Goal: Task Accomplishment & Management: Complete application form

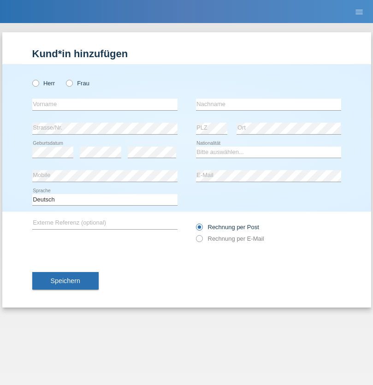
radio input "true"
click at [105, 104] on input "text" at bounding box center [104, 105] width 145 height 12
type input "Bastri"
click at [268, 104] on input "text" at bounding box center [268, 105] width 145 height 12
type input "Ajdari"
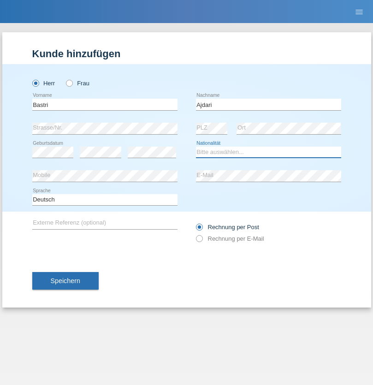
select select "MK"
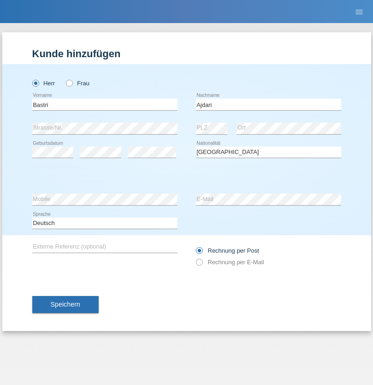
select select "C"
select select "01"
select select "02"
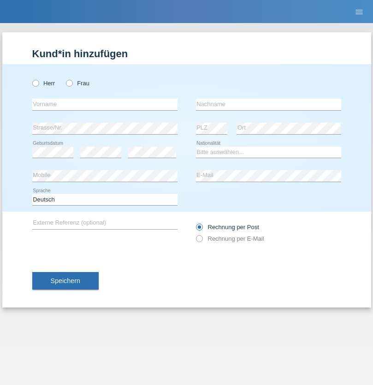
radio input "true"
click at [105, 104] on input "text" at bounding box center [104, 105] width 145 height 12
type input "[PERSON_NAME]"
click at [268, 104] on input "text" at bounding box center [268, 105] width 145 height 12
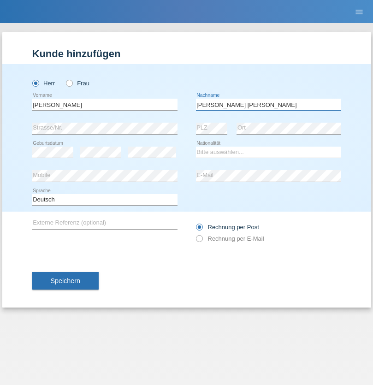
type input "[PERSON_NAME] [PERSON_NAME]"
select select "PT"
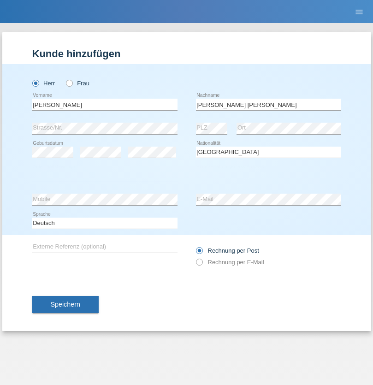
select select "C"
select select "07"
select select "12"
select select "2002"
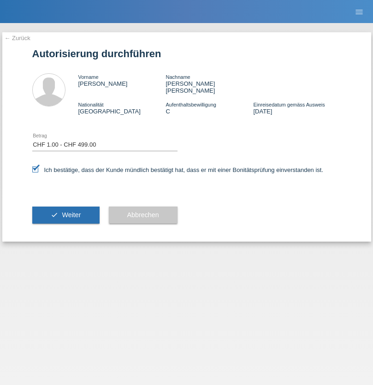
select select "1"
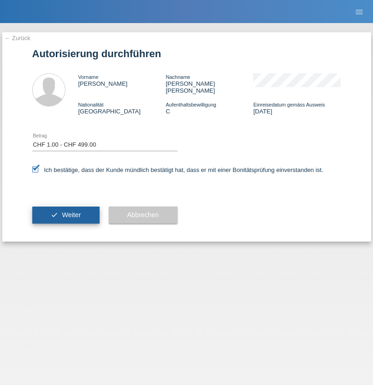
click at [65, 211] on span "Weiter" at bounding box center [71, 214] width 19 height 7
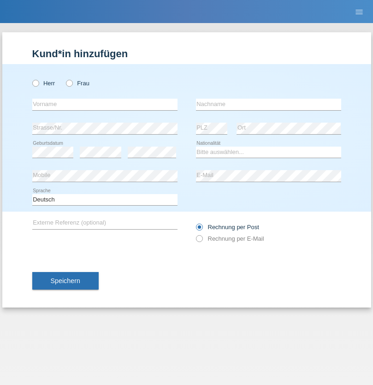
radio input "true"
click at [105, 104] on input "text" at bounding box center [104, 105] width 145 height 12
type input "Kushtrim"
click at [268, 104] on input "text" at bounding box center [268, 105] width 145 height 12
type input "Ajruli"
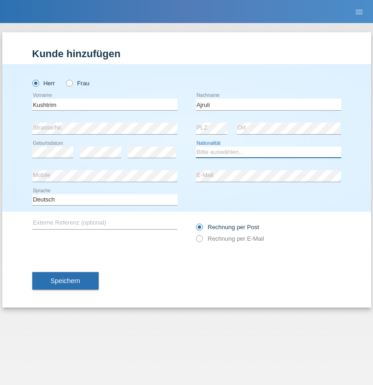
select select "MK"
select select "C"
select select "18"
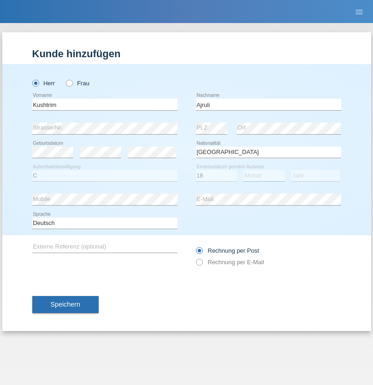
select select "09"
select select "2019"
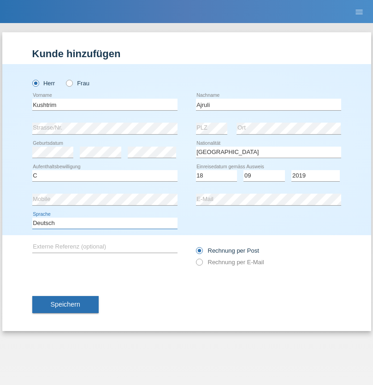
select select "en"
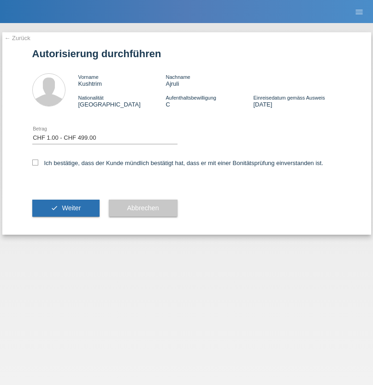
select select "1"
checkbox input "true"
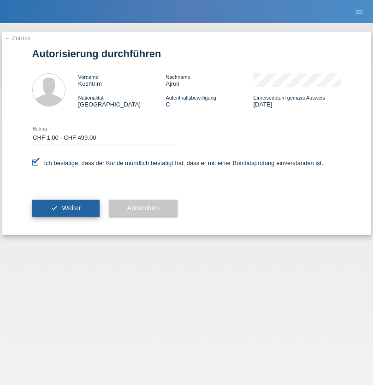
click at [65, 208] on span "Weiter" at bounding box center [71, 207] width 19 height 7
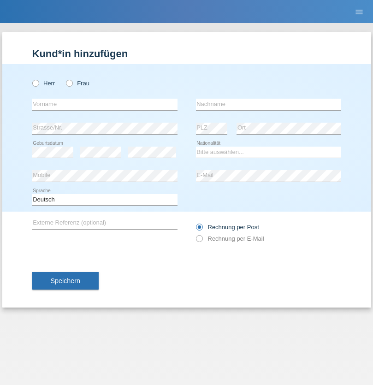
radio input "true"
click at [105, 104] on input "text" at bounding box center [104, 105] width 145 height 12
type input "Sebastian"
click at [268, 104] on input "text" at bounding box center [268, 105] width 145 height 12
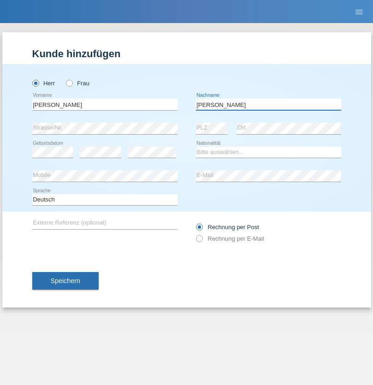
type input "Kuczynski"
select select "PL"
select select "C"
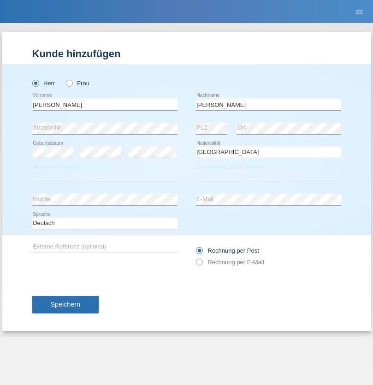
select select "16"
select select "04"
select select "2010"
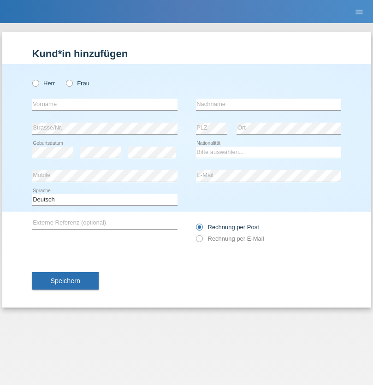
radio input "true"
click at [105, 104] on input "text" at bounding box center [104, 105] width 145 height 12
type input "[PERSON_NAME]"
click at [268, 104] on input "text" at bounding box center [268, 105] width 145 height 12
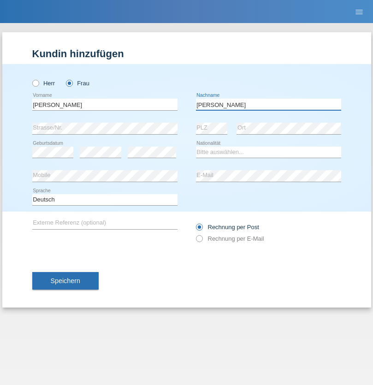
type input "Edward"
select select "CH"
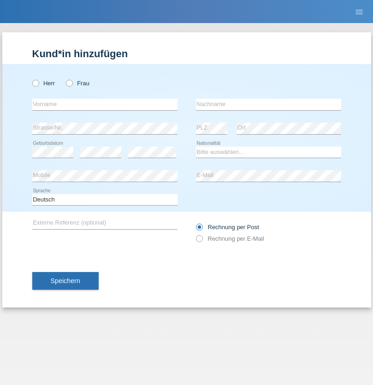
radio input "true"
click at [105, 104] on input "text" at bounding box center [104, 105] width 145 height 12
type input "Luca"
click at [268, 104] on input "text" at bounding box center [268, 105] width 145 height 12
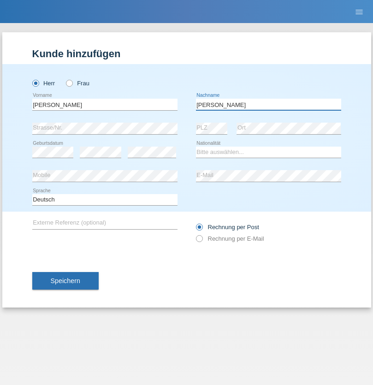
type input "Meier"
select select "CH"
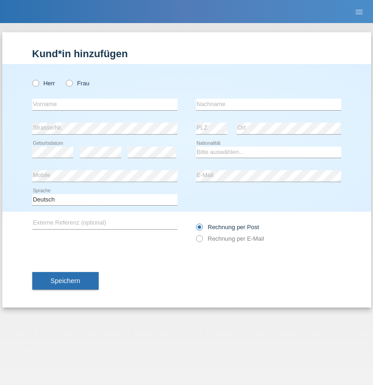
radio input "true"
click at [105, 104] on input "text" at bounding box center [104, 105] width 145 height 12
type input "[PERSON_NAME]"
click at [268, 104] on input "text" at bounding box center [268, 105] width 145 height 12
type input "Selmonaj"
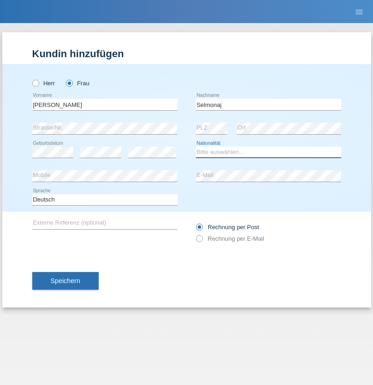
select select "CH"
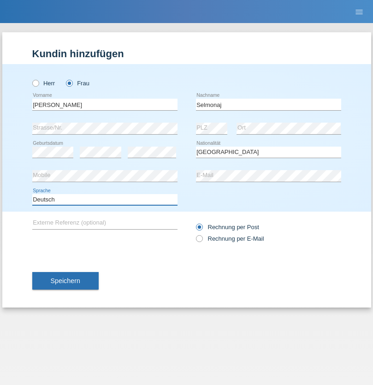
select select "en"
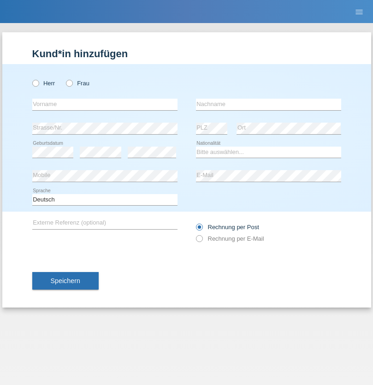
radio input "true"
click at [105, 104] on input "text" at bounding box center [104, 105] width 145 height 12
type input "Jens"
click at [268, 104] on input "text" at bounding box center [268, 105] width 145 height 12
type input "Mehlhorn"
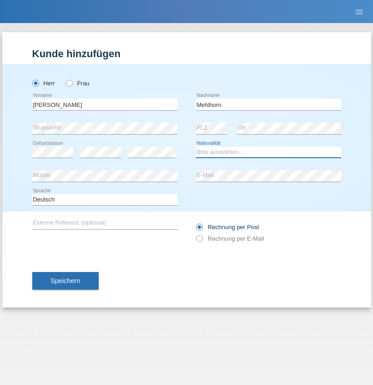
select select "CH"
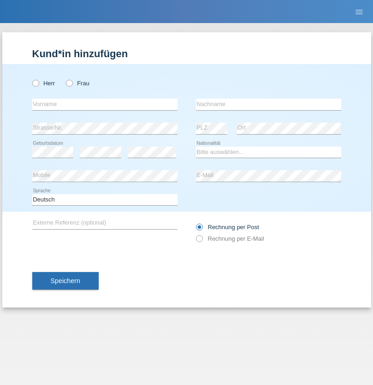
radio input "true"
click at [105, 104] on input "text" at bounding box center [104, 105] width 145 height 12
type input "Cristina"
click at [268, 104] on input "text" at bounding box center [268, 105] width 145 height 12
type input "Papuc"
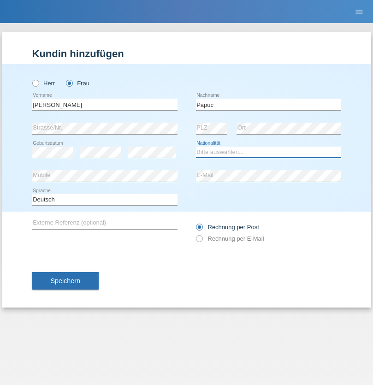
select select "RO"
select select "C"
select select "30"
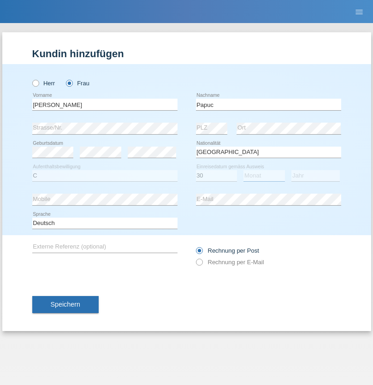
select select "07"
select select "2019"
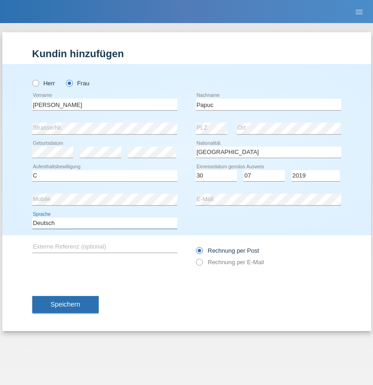
select select "en"
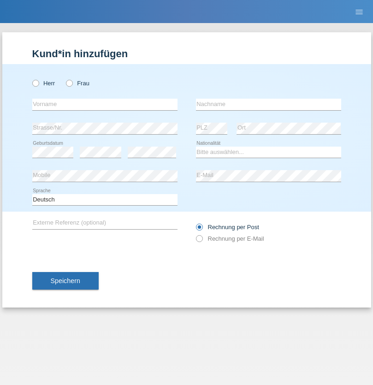
radio input "true"
click at [105, 104] on input "text" at bounding box center [104, 105] width 145 height 12
type input "Dikbaş"
click at [268, 104] on input "text" at bounding box center [268, 105] width 145 height 12
type input "Nuray"
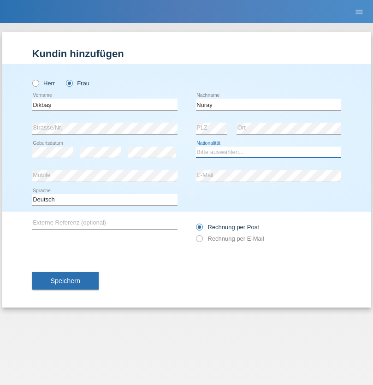
select select "TR"
select select "C"
select select "09"
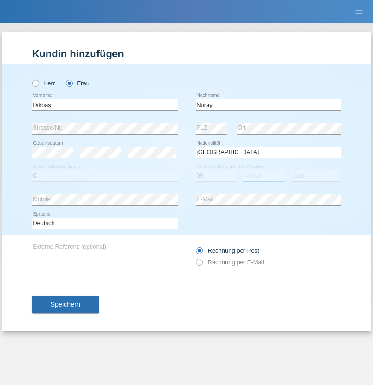
select select "11"
select select "1994"
